Goal: Information Seeking & Learning: Learn about a topic

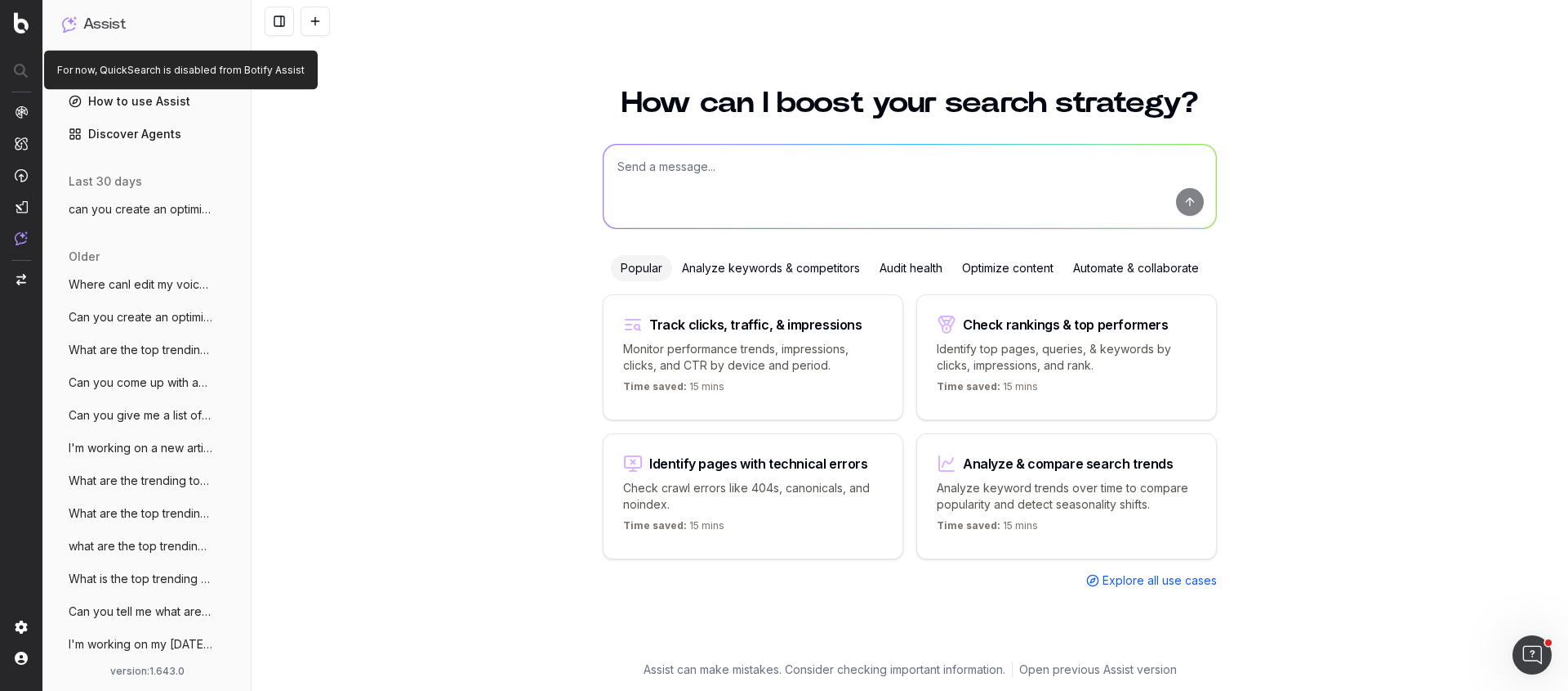
click at [21, 70] on div at bounding box center [21, 70] width 41 height 30
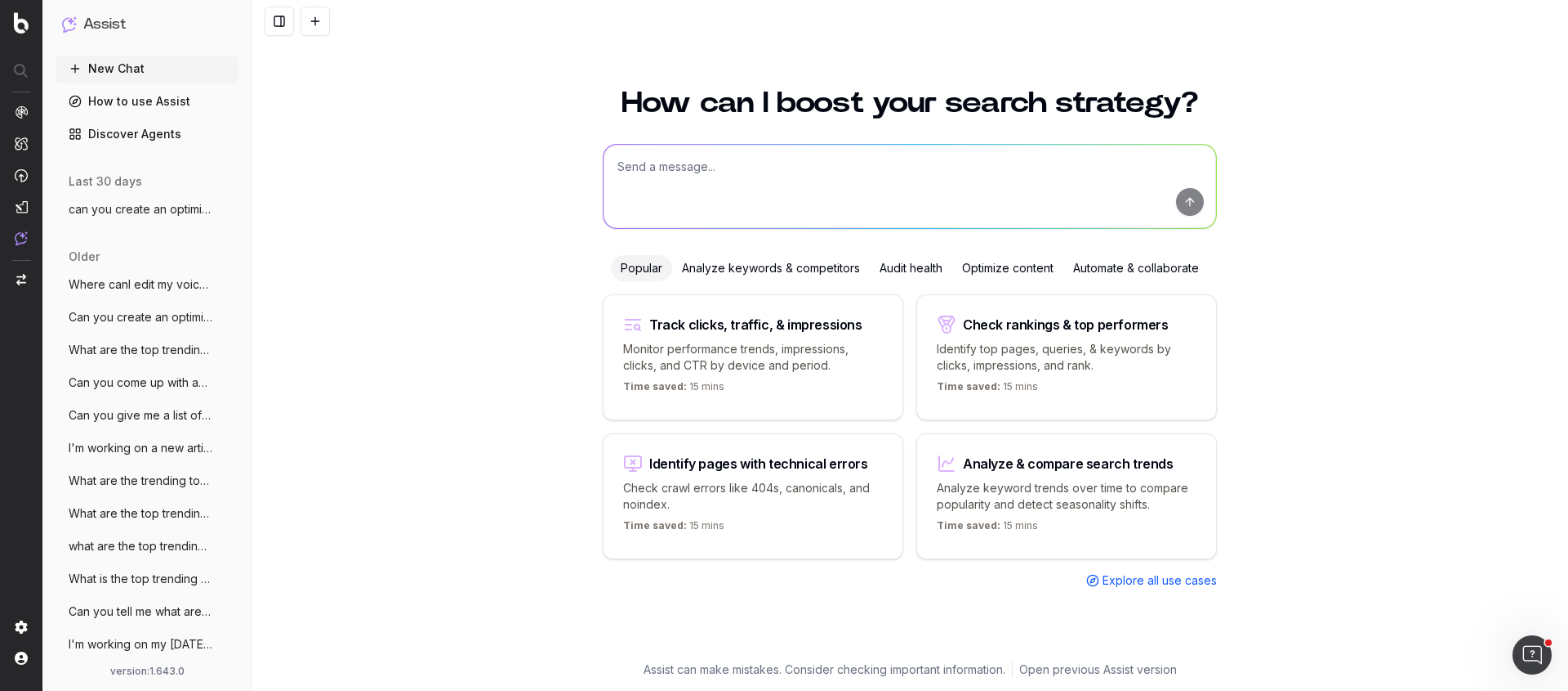
click at [26, 635] on div at bounding box center [20, 643] width 13 height 44
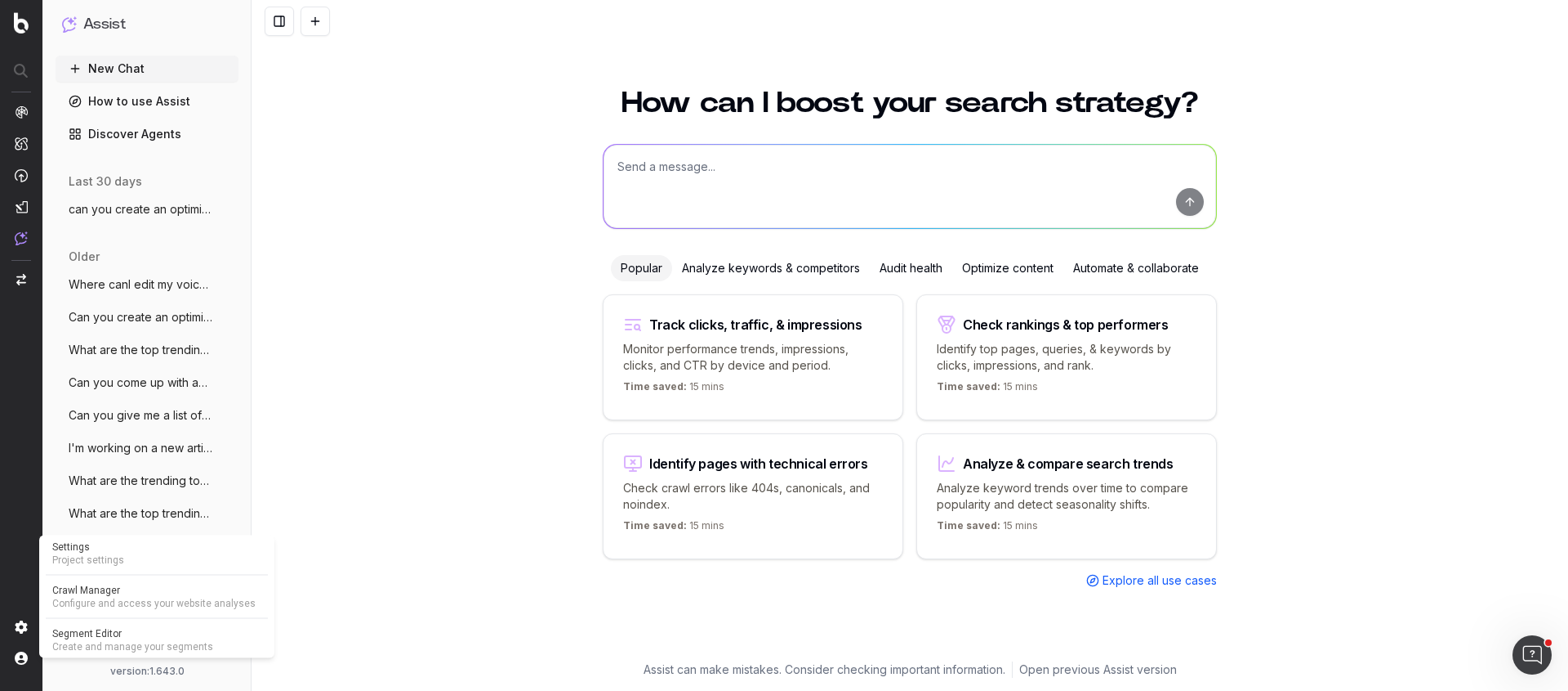
click at [20, 626] on img at bounding box center [20, 626] width 13 height 13
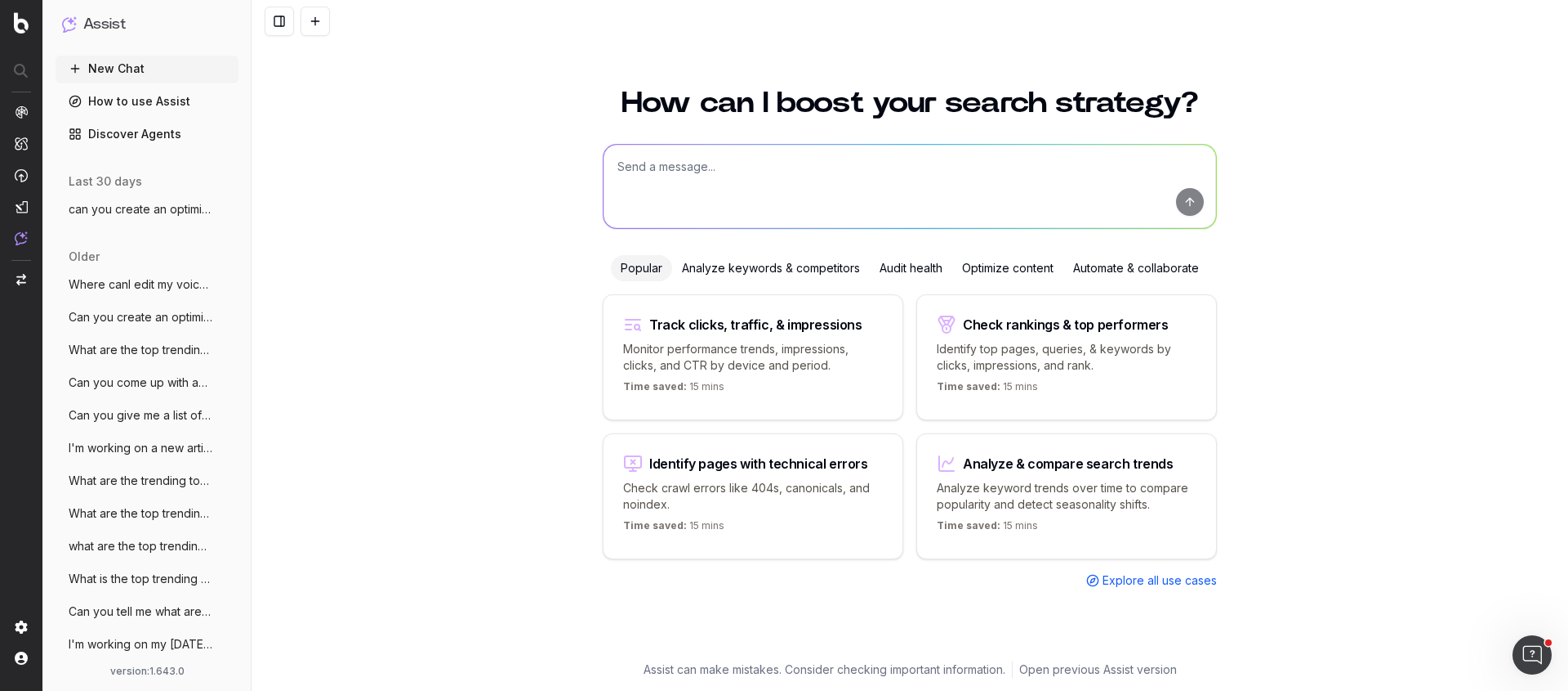
click at [20, 626] on img at bounding box center [20, 626] width 13 height 13
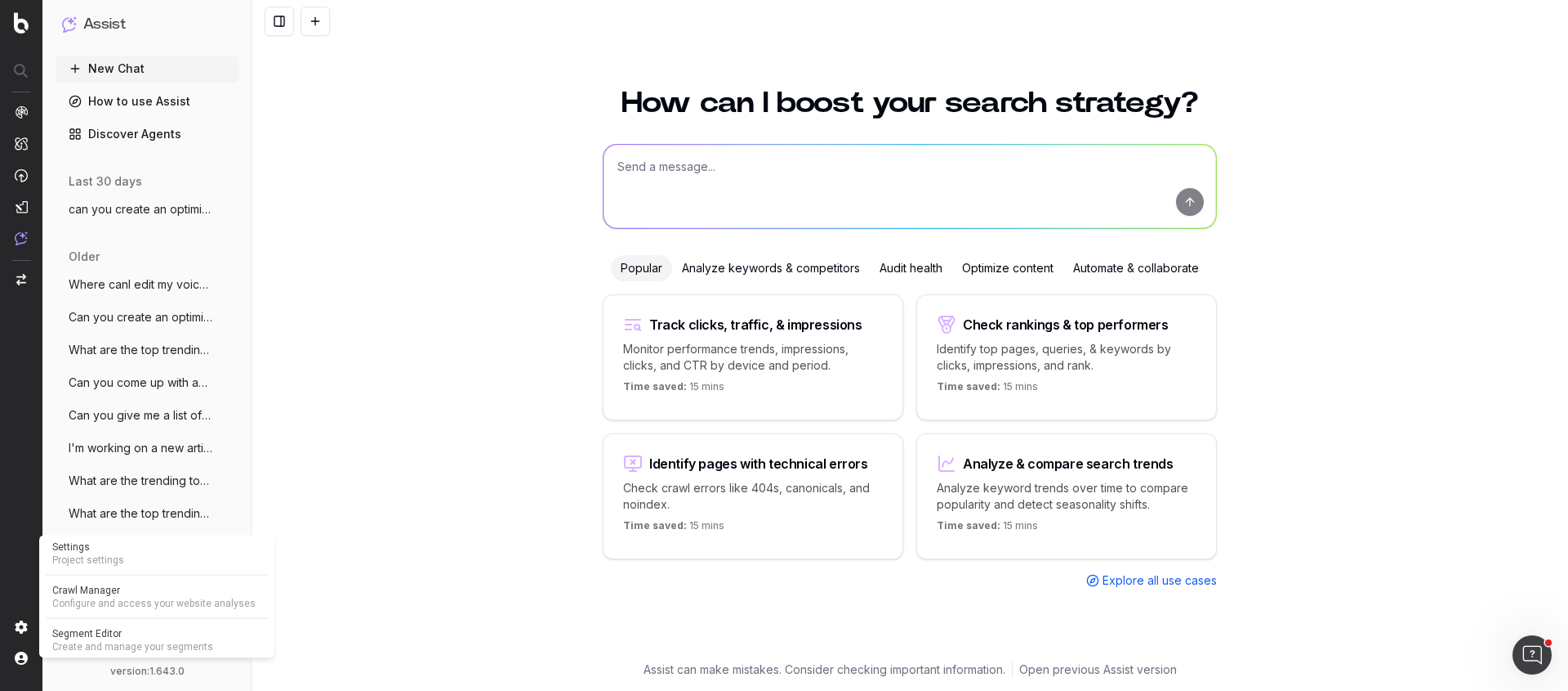
click at [19, 633] on img at bounding box center [20, 626] width 13 height 13
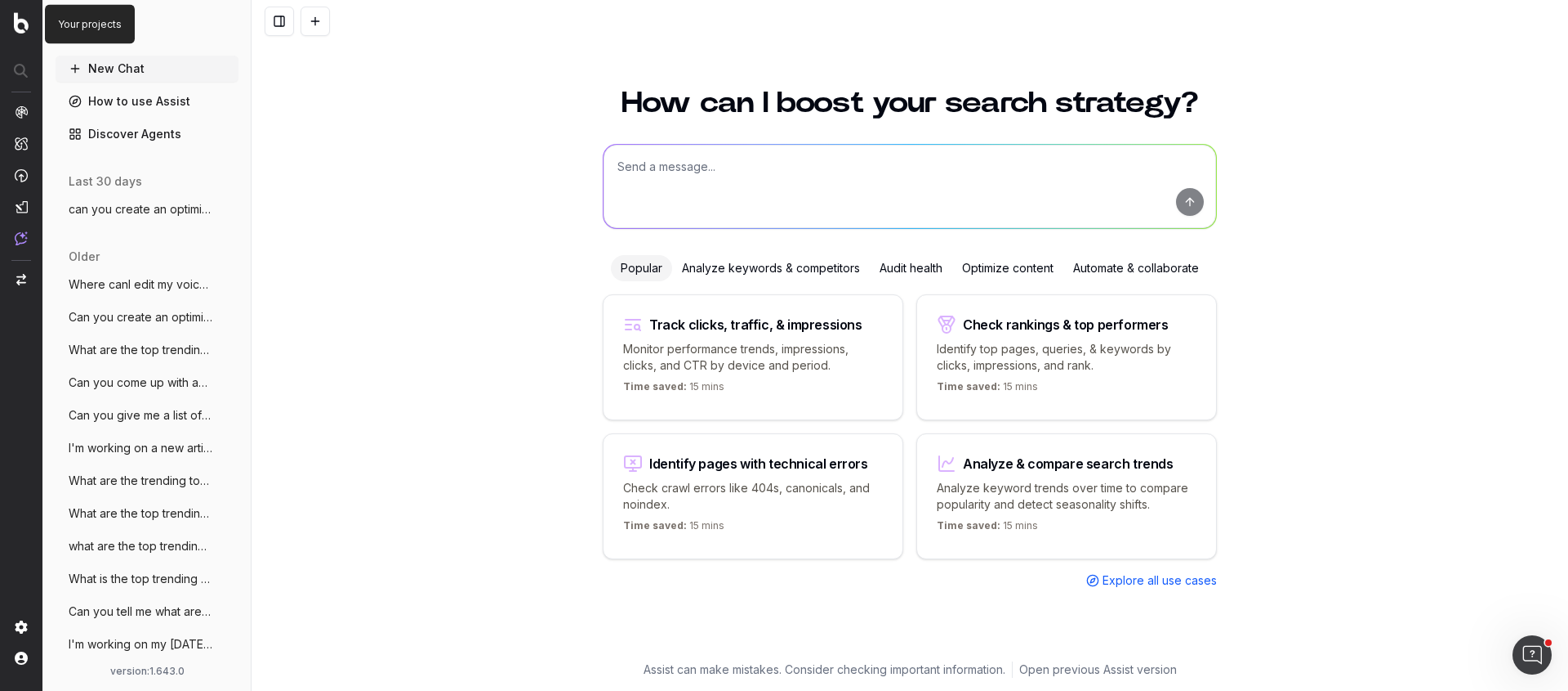
click at [25, 25] on img at bounding box center [20, 22] width 14 height 21
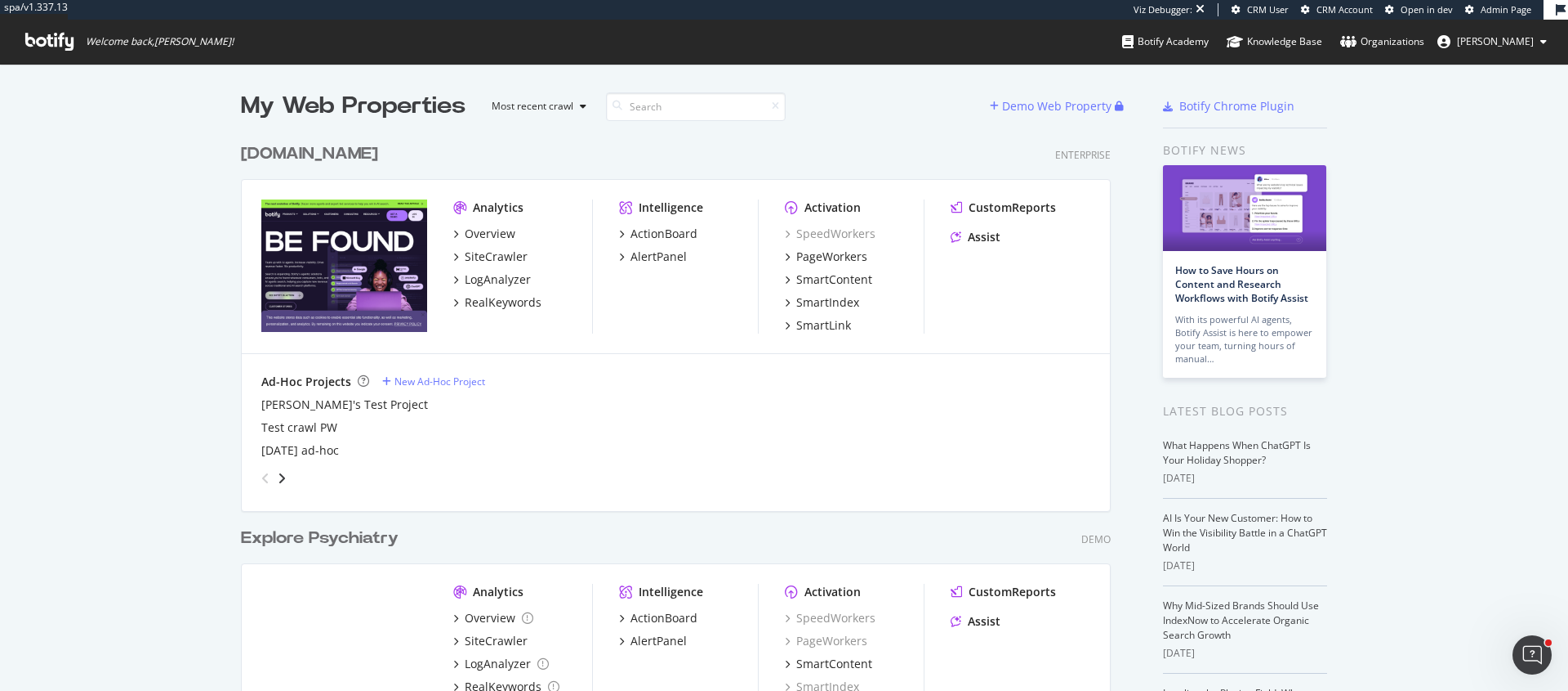
click at [1500, 13] on span "Admin Page" at bounding box center [1506, 9] width 51 height 12
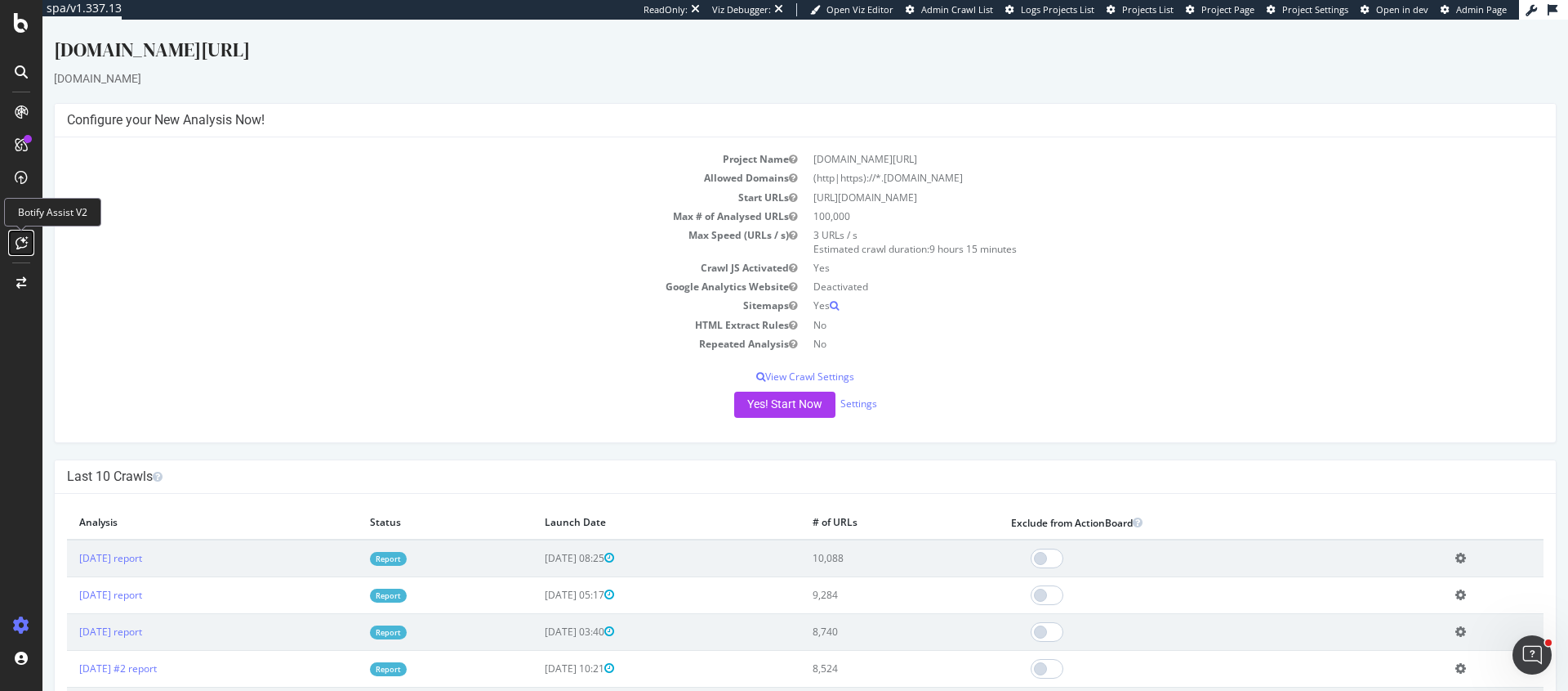
click at [15, 244] on icon at bounding box center [21, 242] width 12 height 13
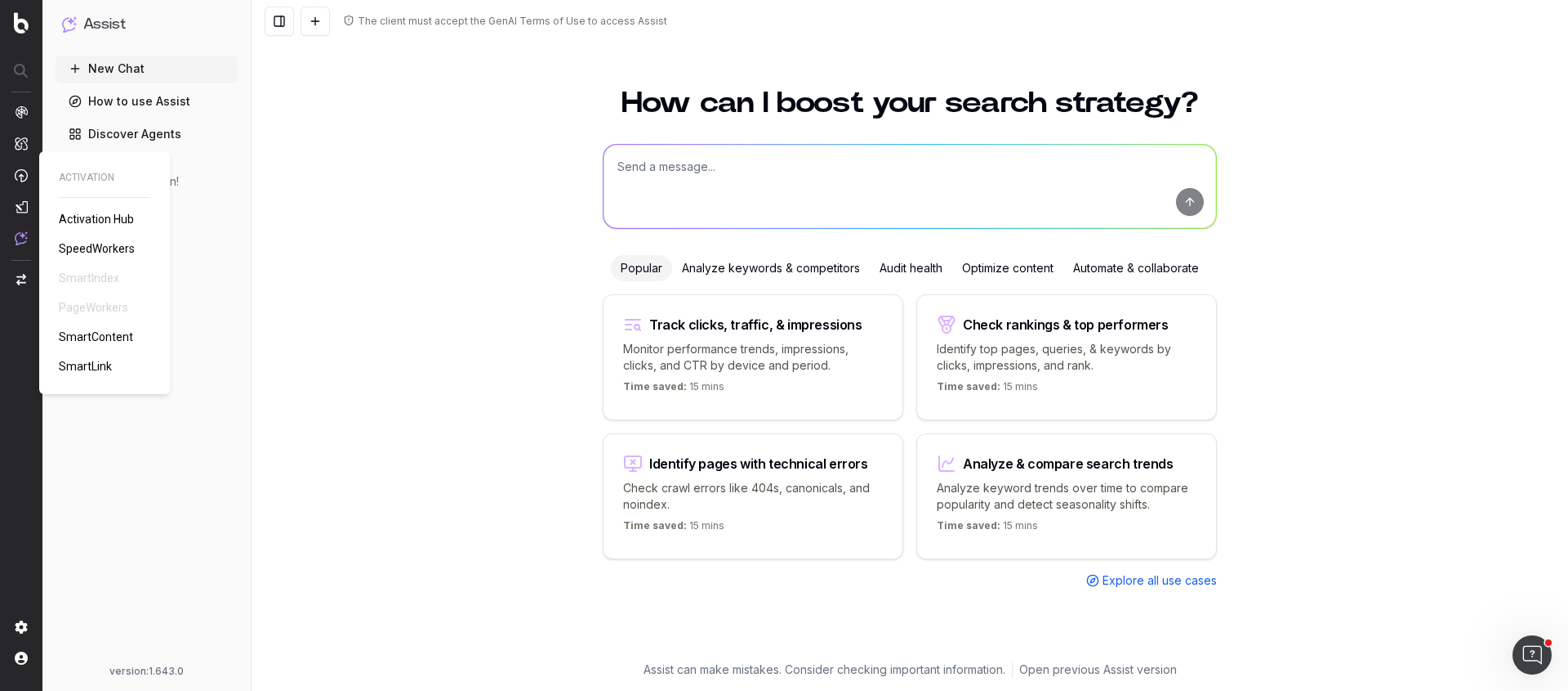
click at [101, 242] on span "SpeedWorkers" at bounding box center [97, 248] width 76 height 13
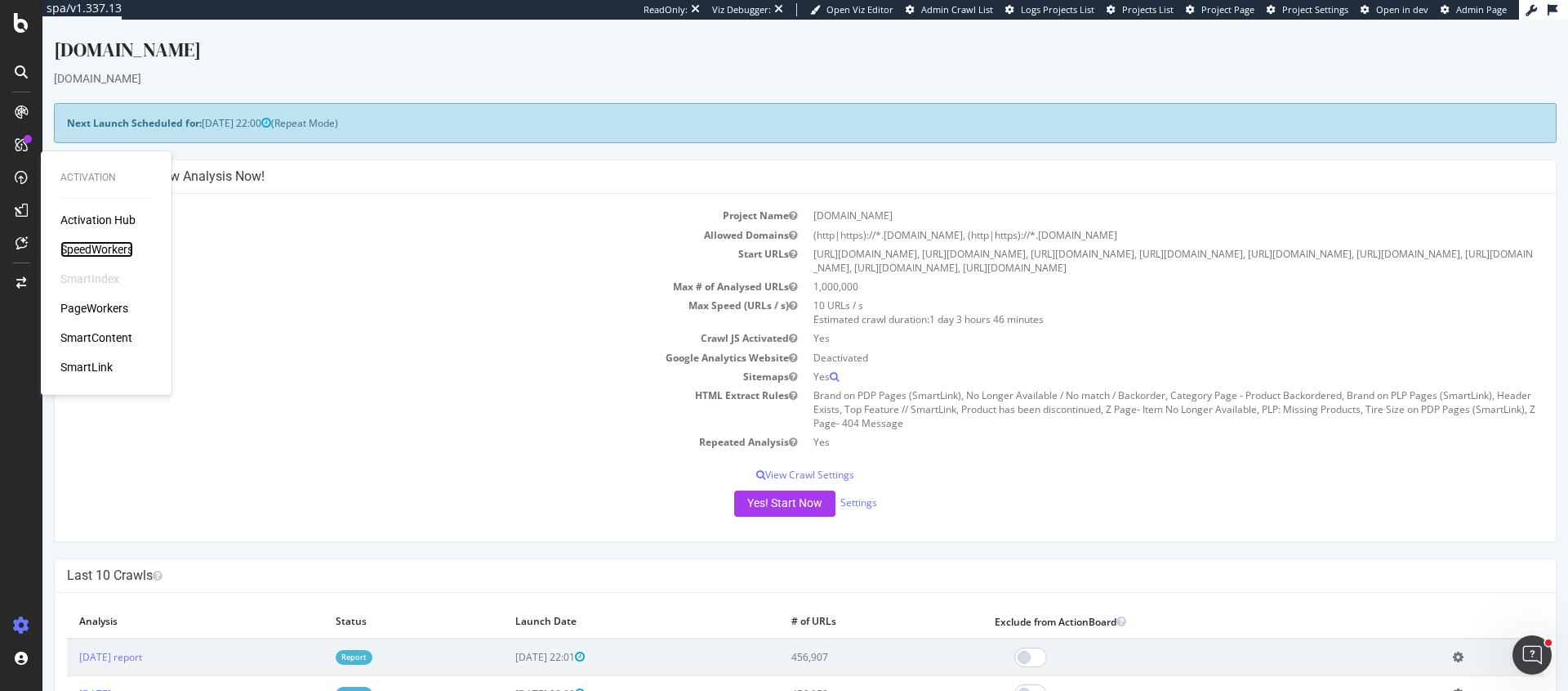
click at [99, 249] on div "SpeedWorkers" at bounding box center [97, 249] width 73 height 16
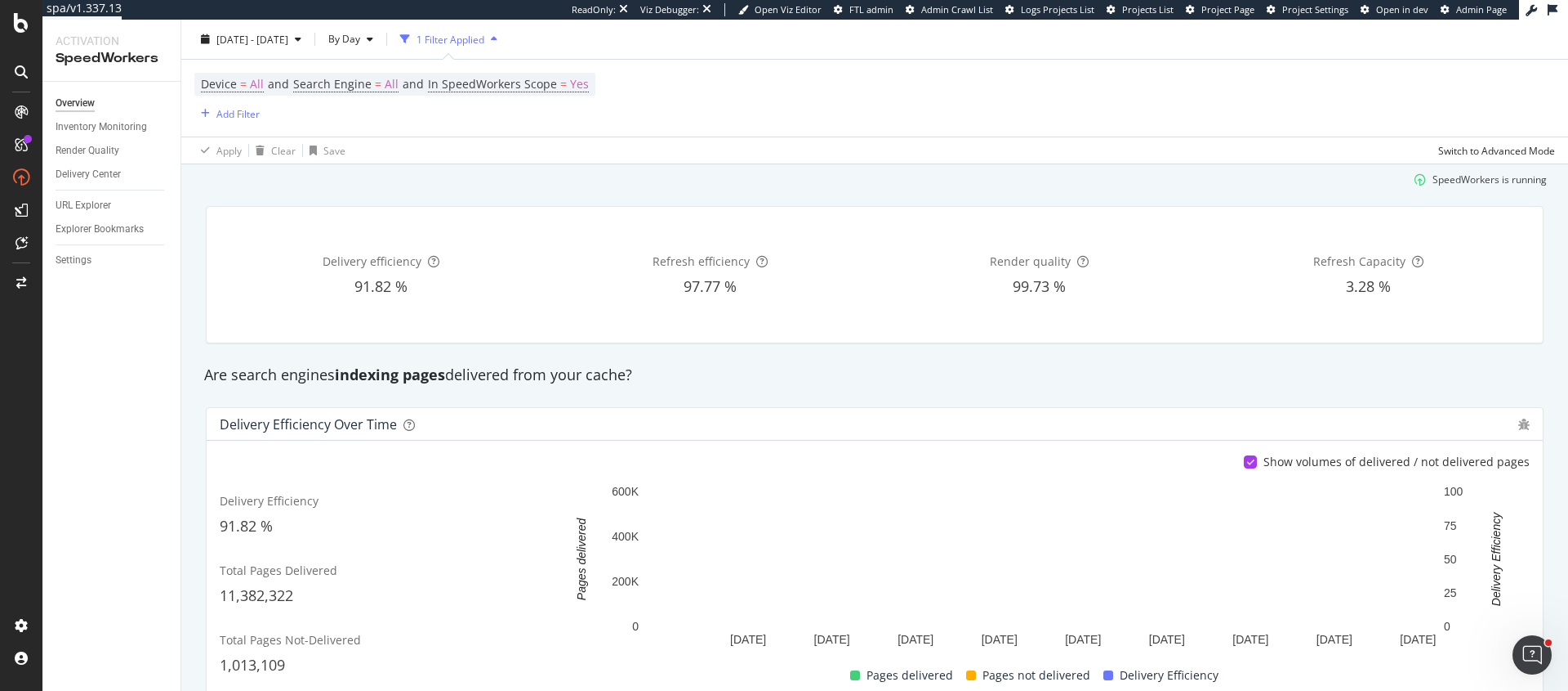
scroll to position [52, 0]
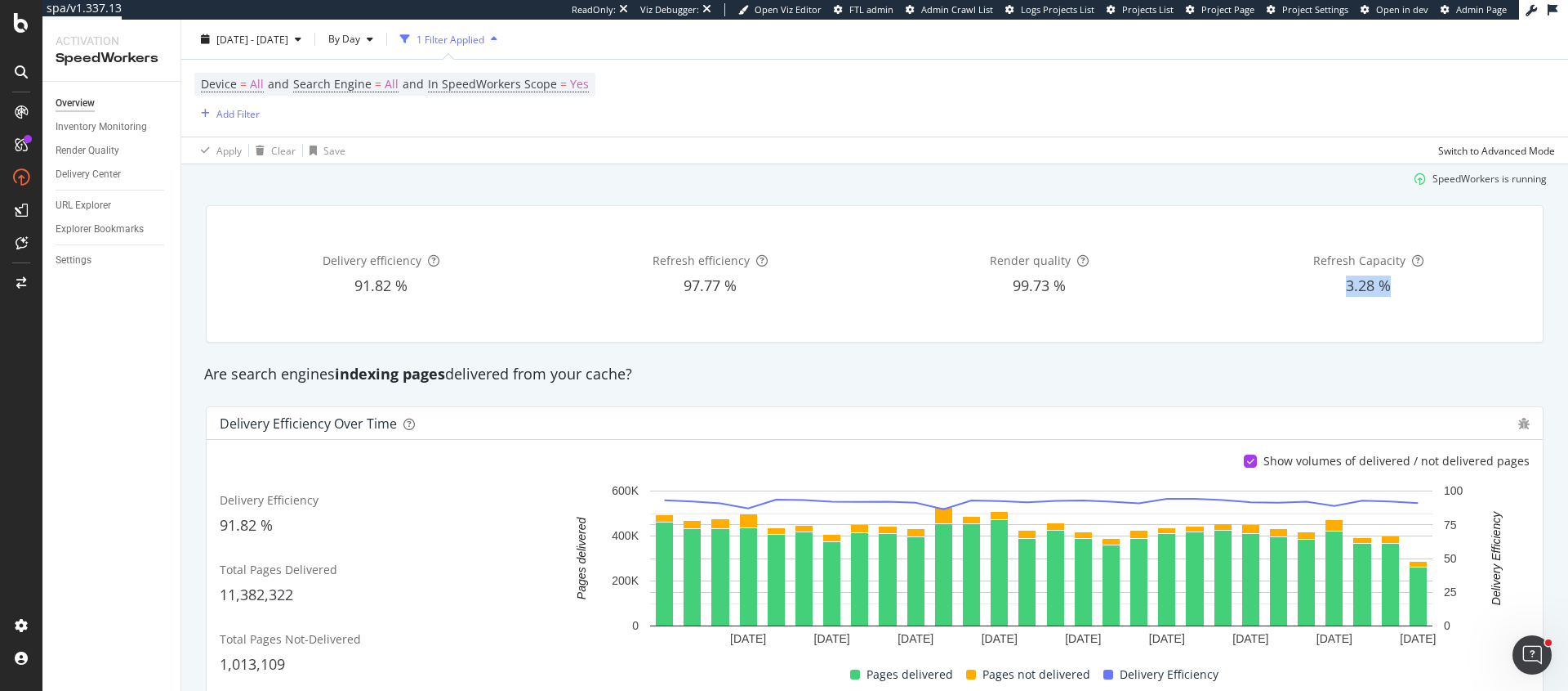
drag, startPoint x: 1338, startPoint y: 286, endPoint x: 1423, endPoint y: 295, distance: 85.5
click at [1424, 295] on div "3.28 %" at bounding box center [1369, 285] width 322 height 21
click at [1423, 295] on div "3.28 %" at bounding box center [1369, 285] width 322 height 21
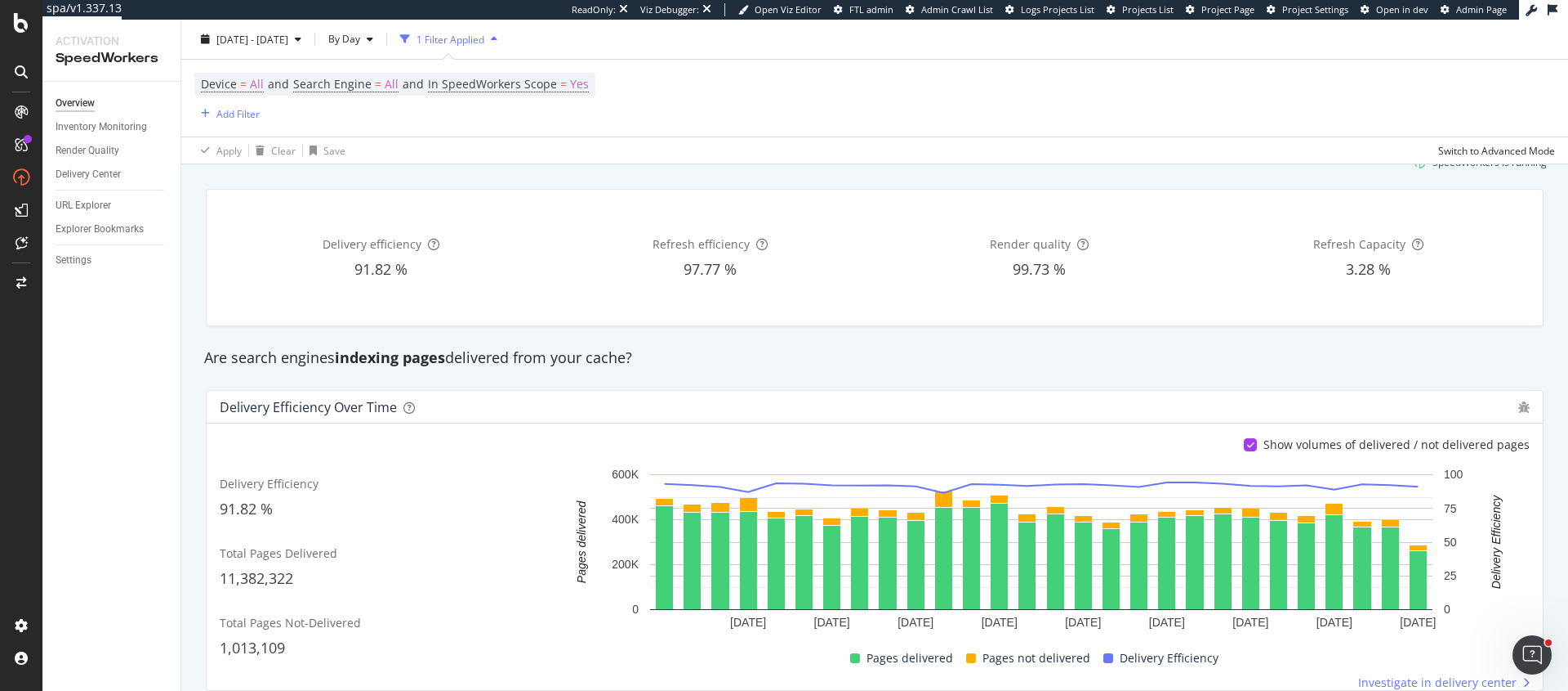
scroll to position [71, 0]
